Goal: Information Seeking & Learning: Understand process/instructions

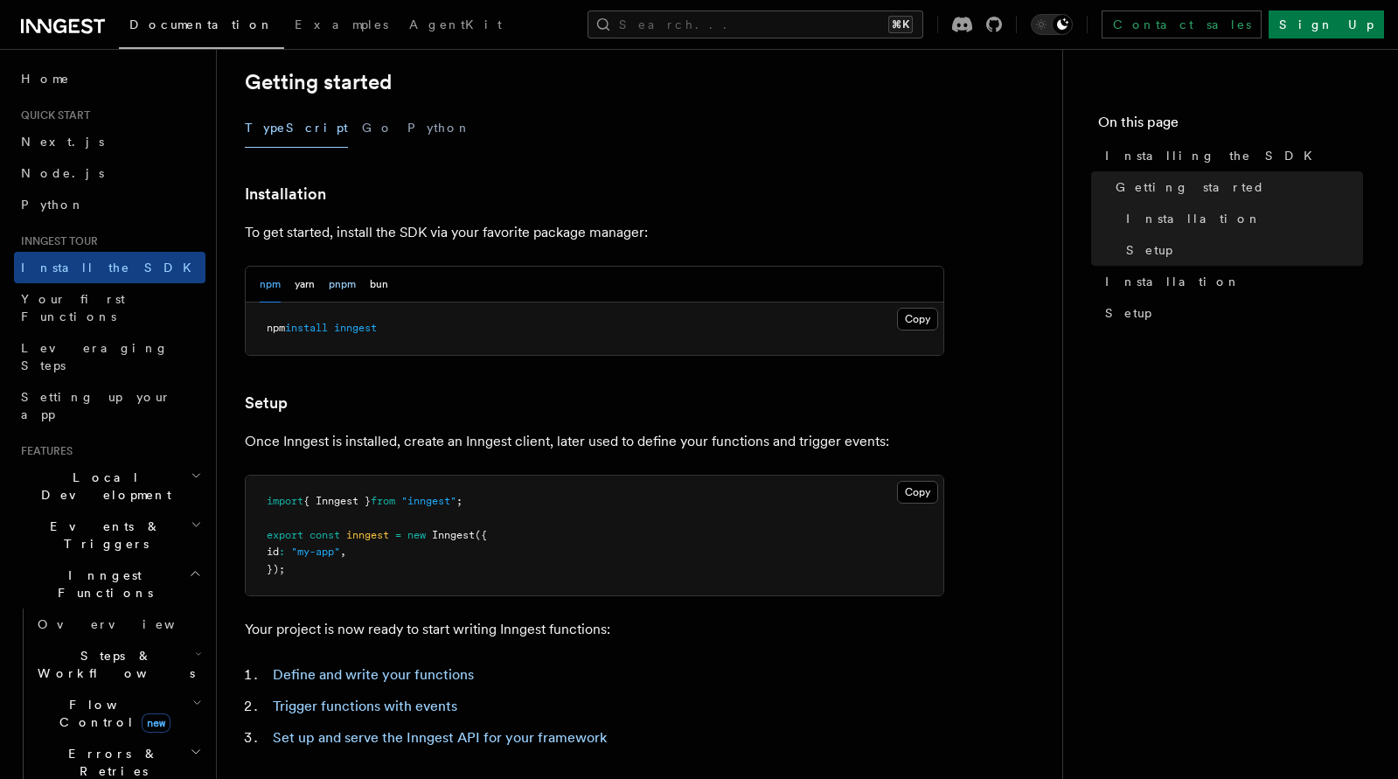
click at [339, 276] on button "pnpm" at bounding box center [342, 285] width 27 height 36
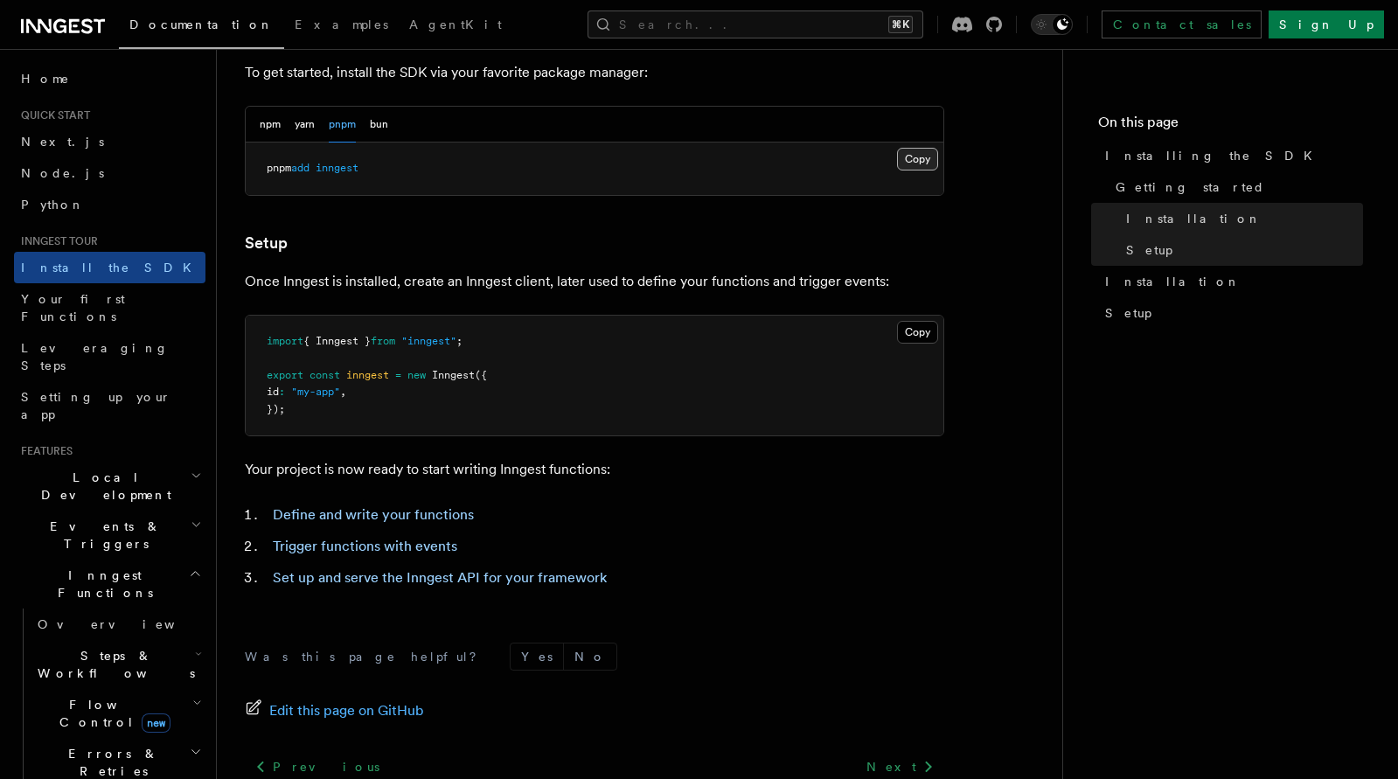
scroll to position [512, 0]
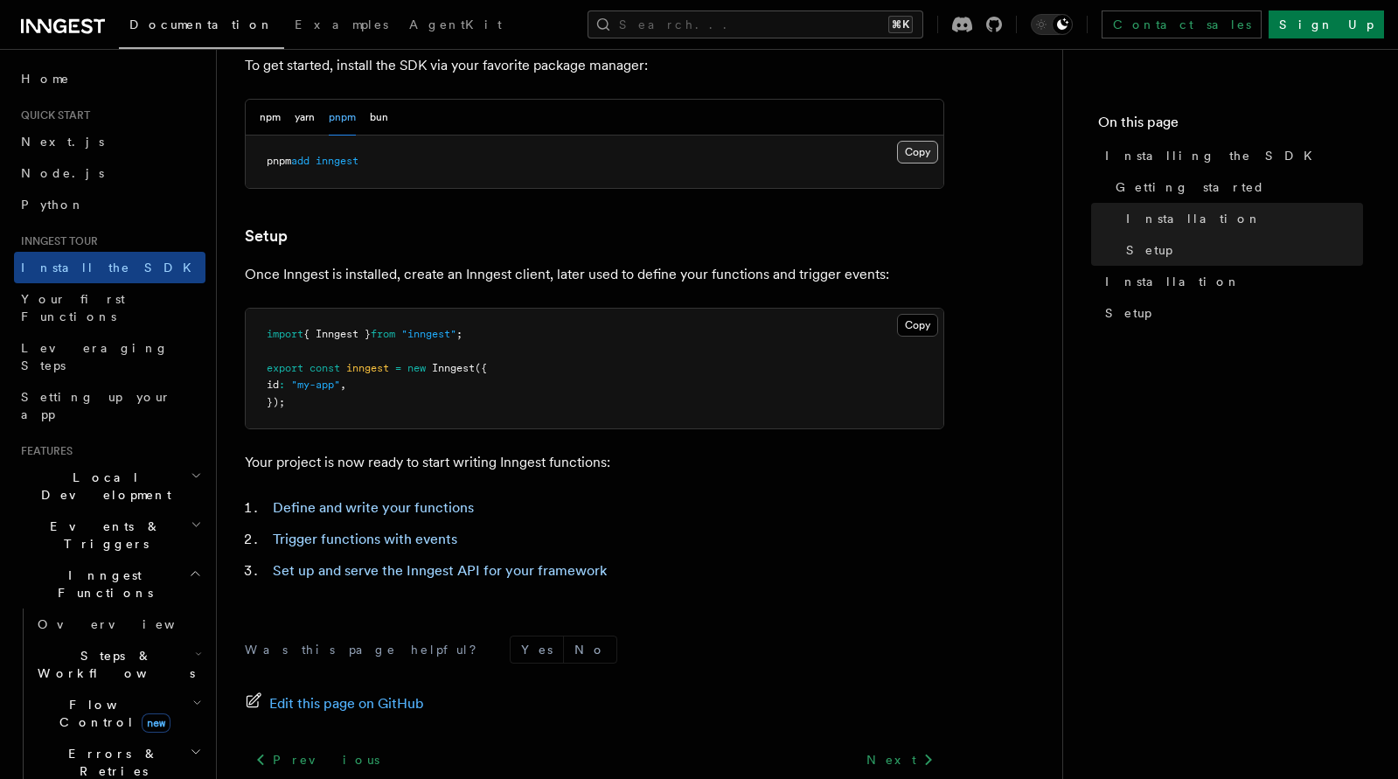
click at [914, 161] on button "Copy Copied" at bounding box center [917, 152] width 41 height 23
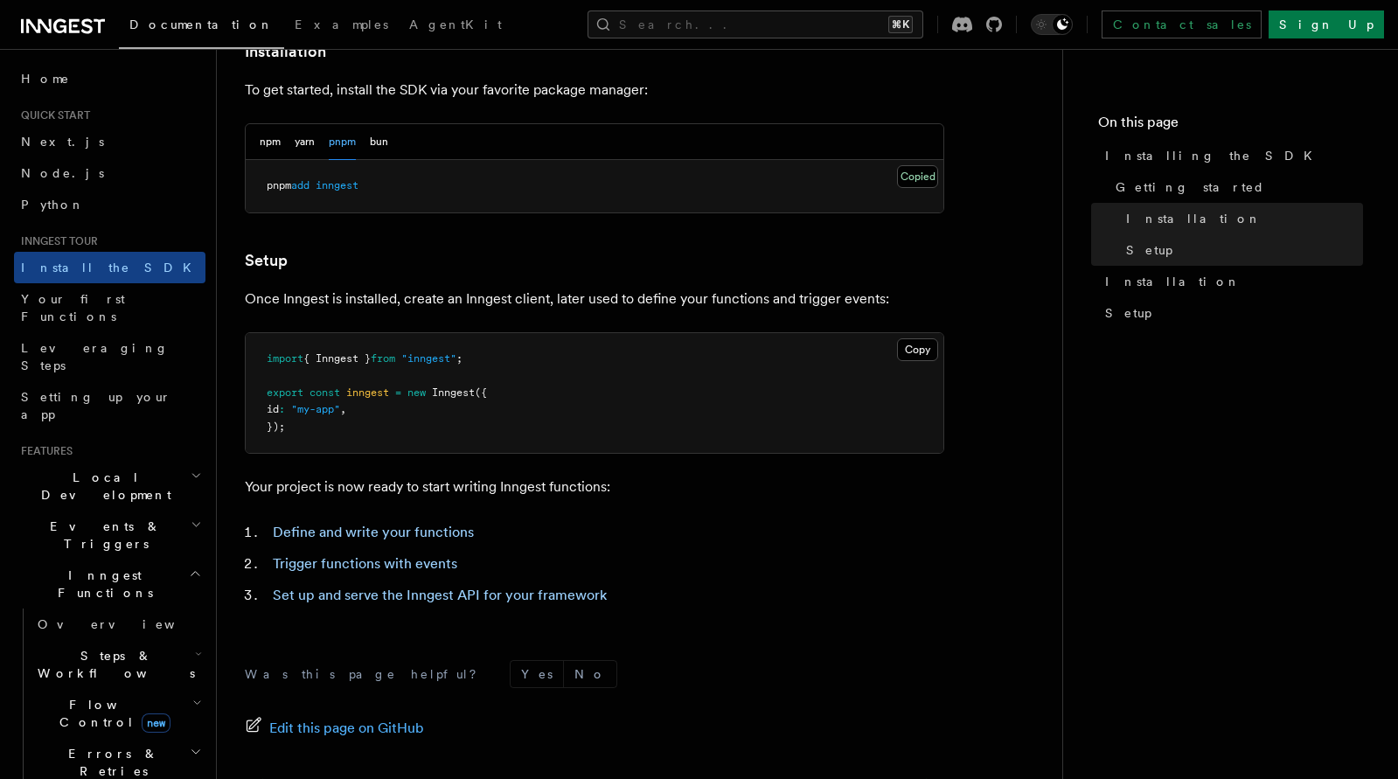
scroll to position [500, 0]
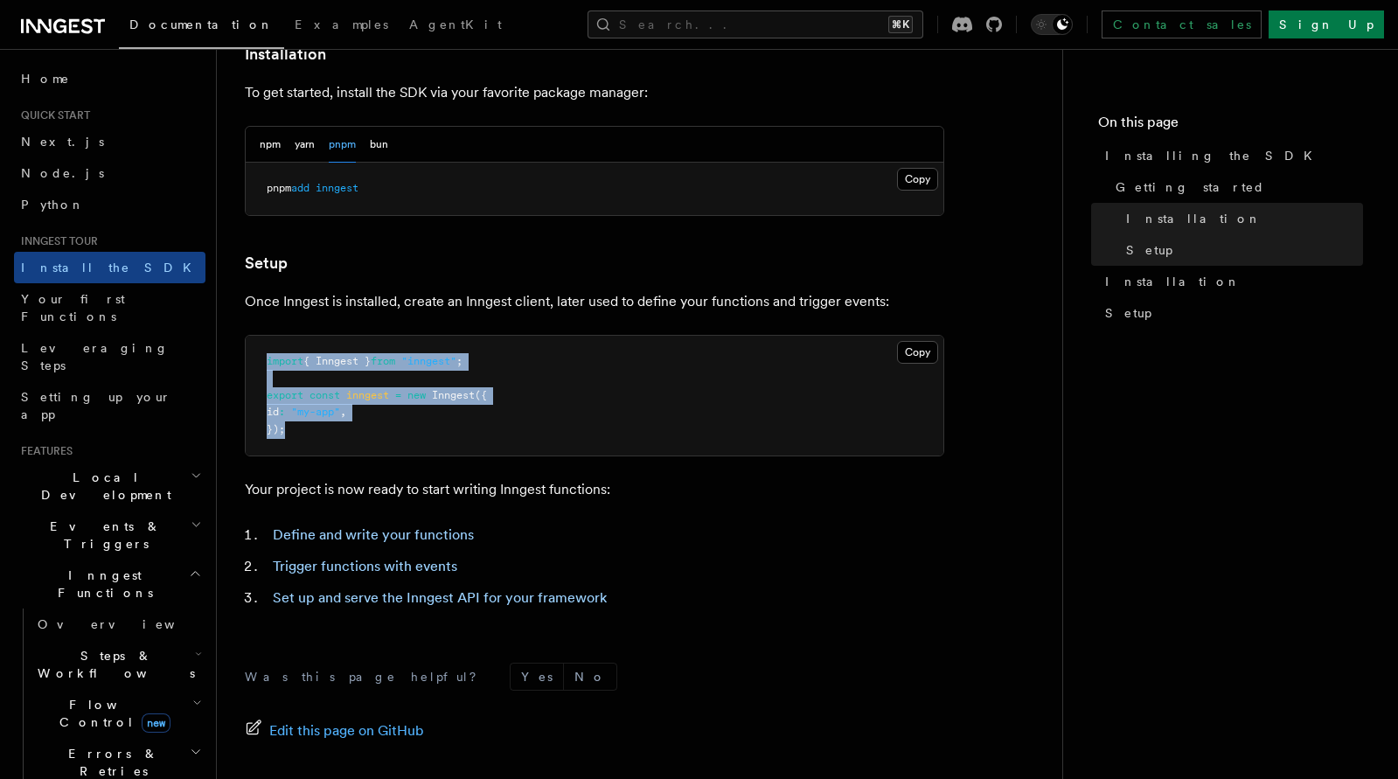
drag, startPoint x: 345, startPoint y: 443, endPoint x: 225, endPoint y: 352, distance: 150.4
click at [225, 352] on div "Inngest tour Installing the SDK The Inngest SDK allows you to write reliable, d…" at bounding box center [668, 227] width 902 height 1454
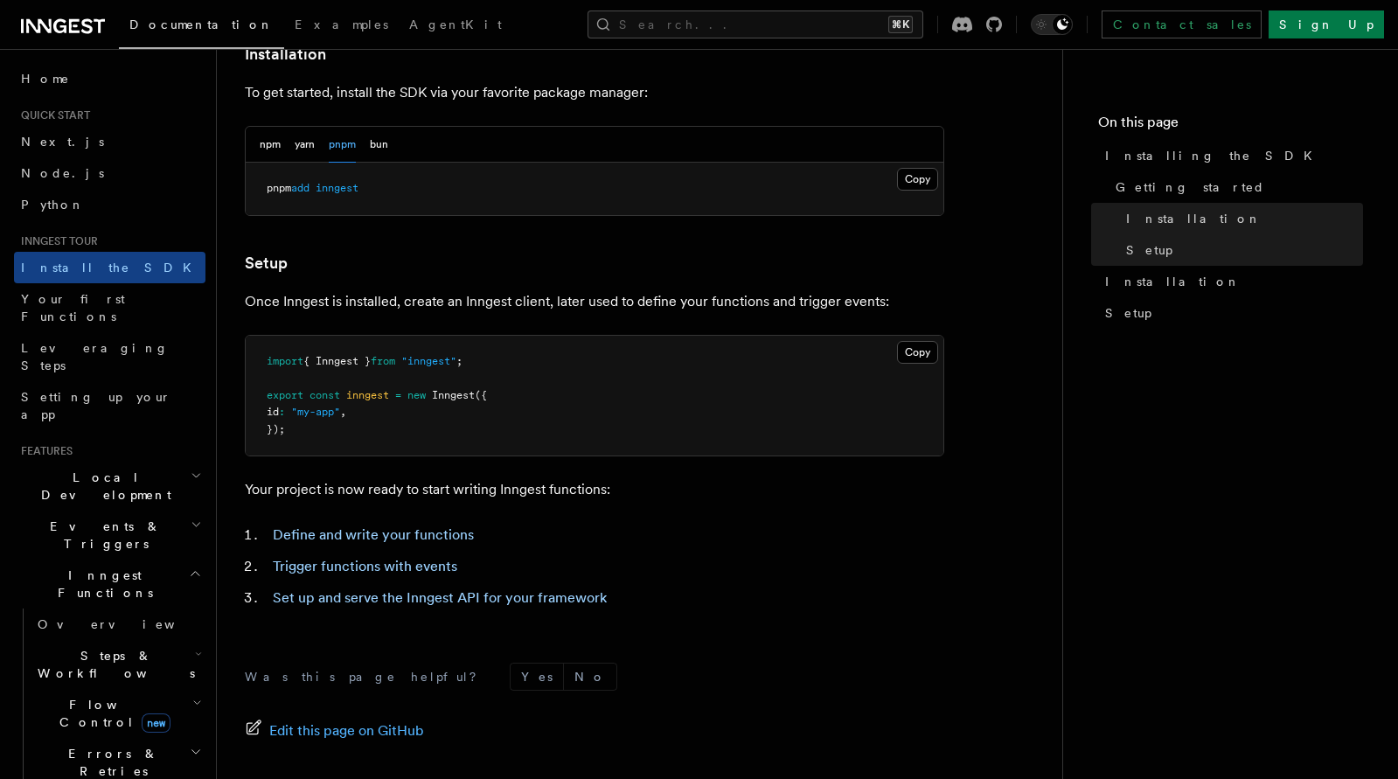
click at [371, 460] on article "Inngest tour Installing the SDK The Inngest SDK allows you to write reliable, d…" at bounding box center [640, 265] width 790 height 1377
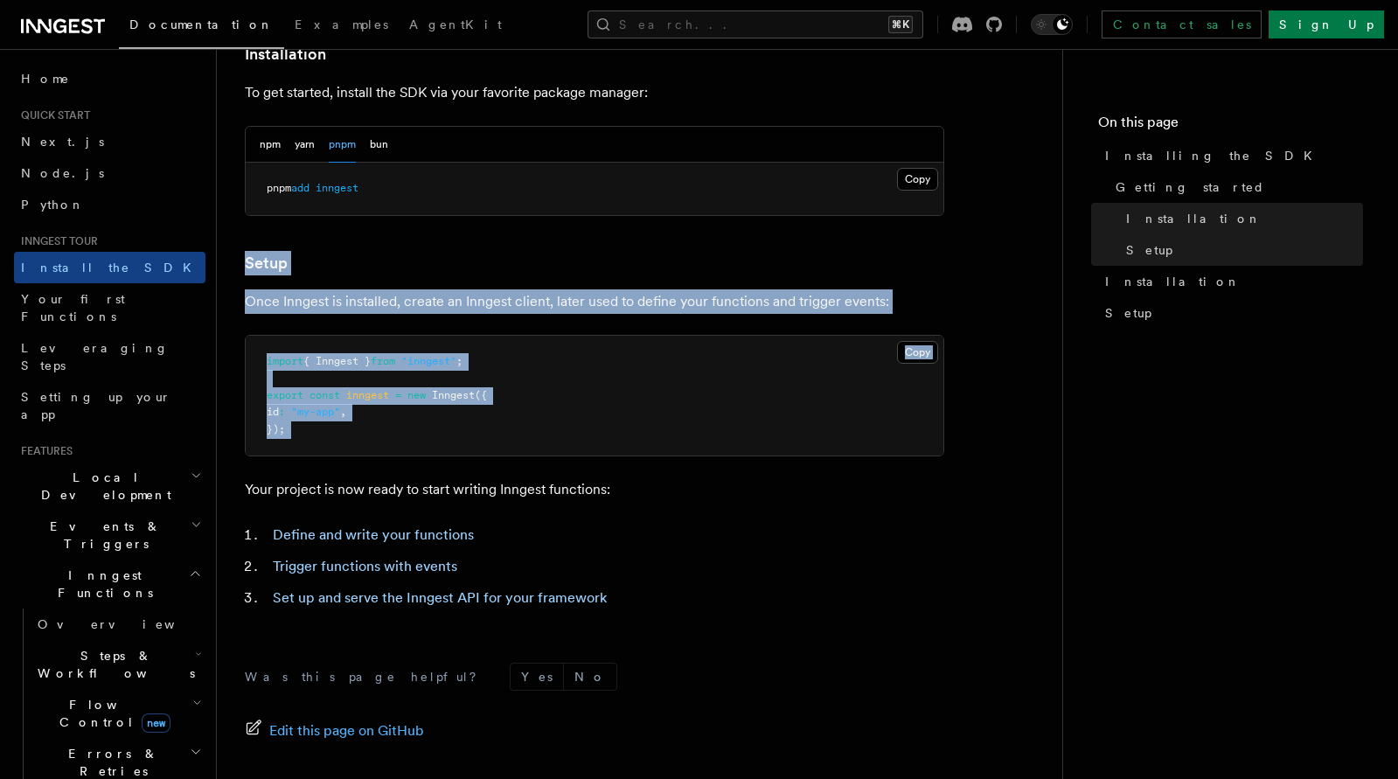
drag, startPoint x: 332, startPoint y: 457, endPoint x: 350, endPoint y: 409, distance: 51.2
click at [245, 268] on article "Inngest tour Installing the SDK The Inngest SDK allows you to write reliable, d…" at bounding box center [640, 265] width 790 height 1377
copy article "Setup Once Inngest is installed, create an Inngest client, later used to define…"
